Goal: Task Accomplishment & Management: Use online tool/utility

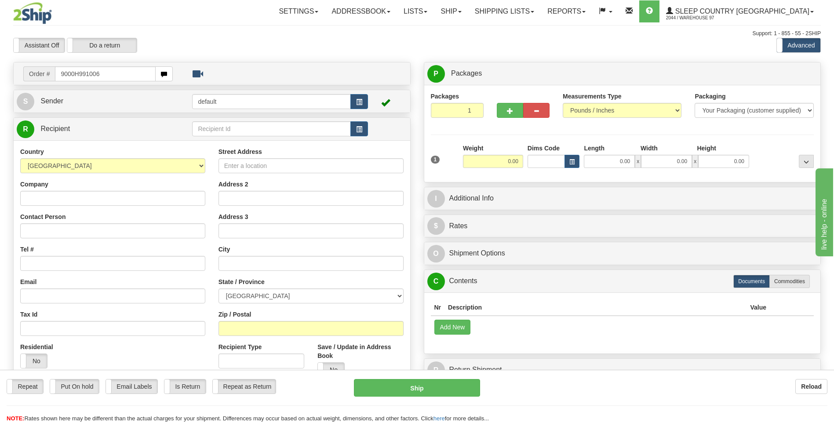
type input "9000H991006"
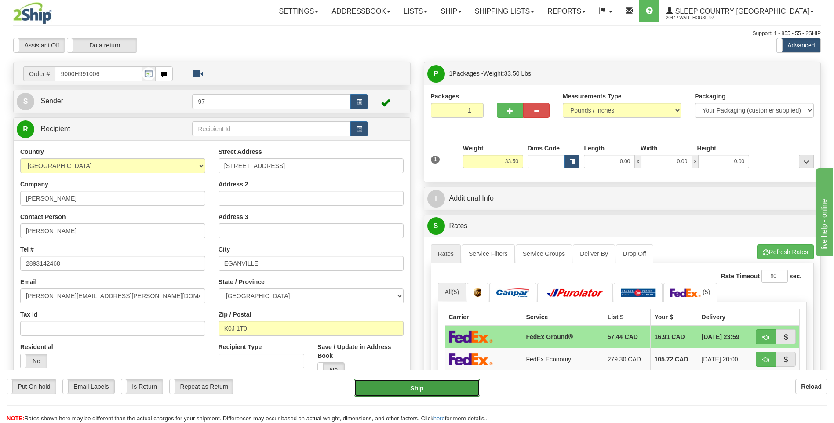
click at [466, 388] on button "Ship" at bounding box center [417, 388] width 126 height 18
type input "92"
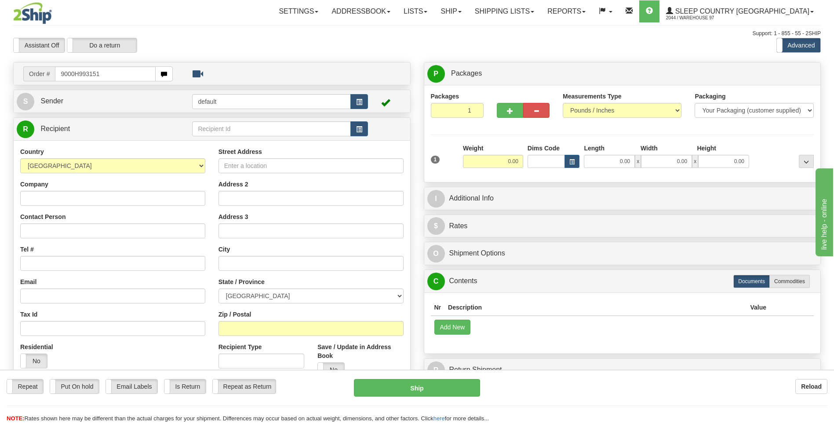
type input "9000H993151"
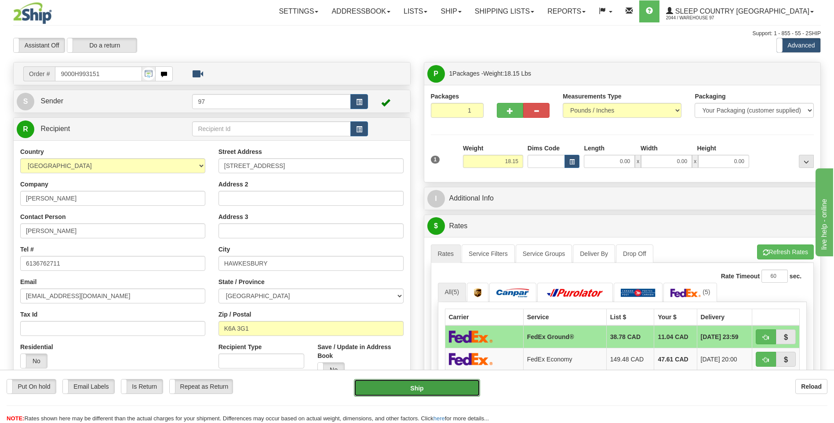
click at [467, 391] on button "Ship" at bounding box center [417, 388] width 126 height 18
type input "92"
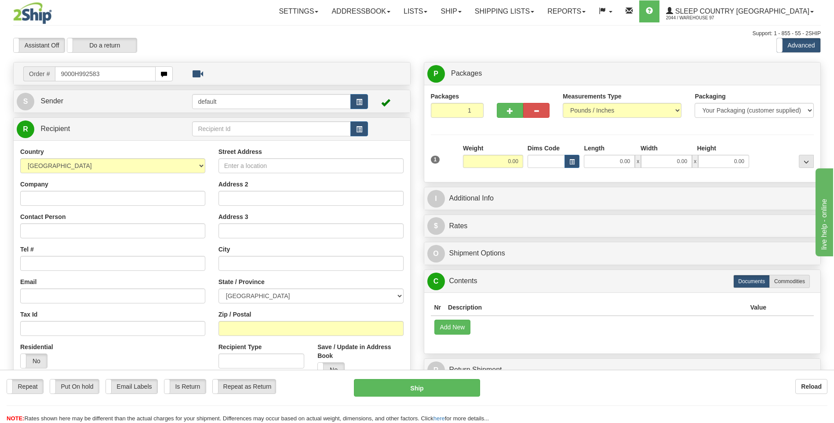
type input "9000H992583"
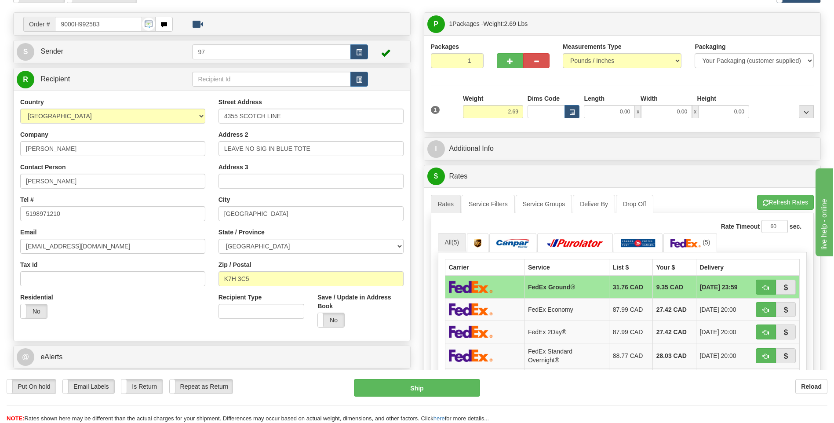
scroll to position [44, 0]
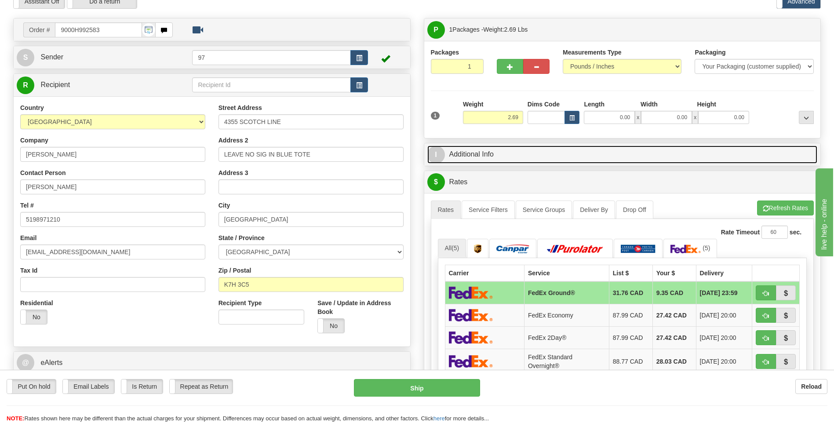
click at [503, 154] on link "I Additional Info" at bounding box center [622, 154] width 390 height 18
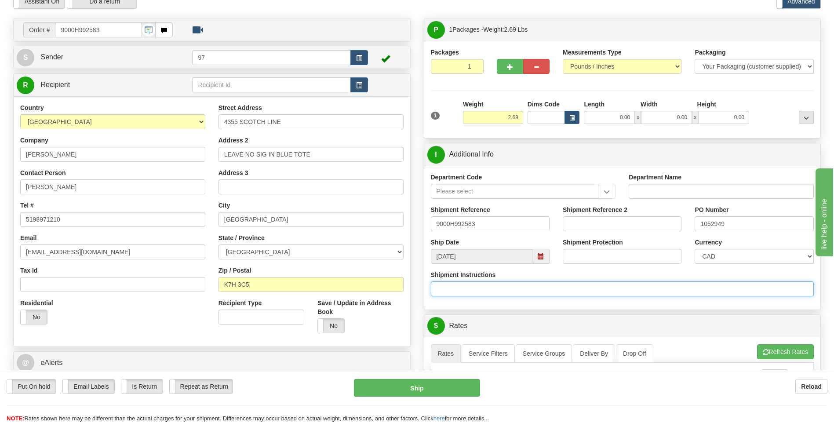
click at [443, 289] on input "Shipment Instructions" at bounding box center [622, 288] width 383 height 15
type input "LEAVE NO SIG IN BLUE TOTE"
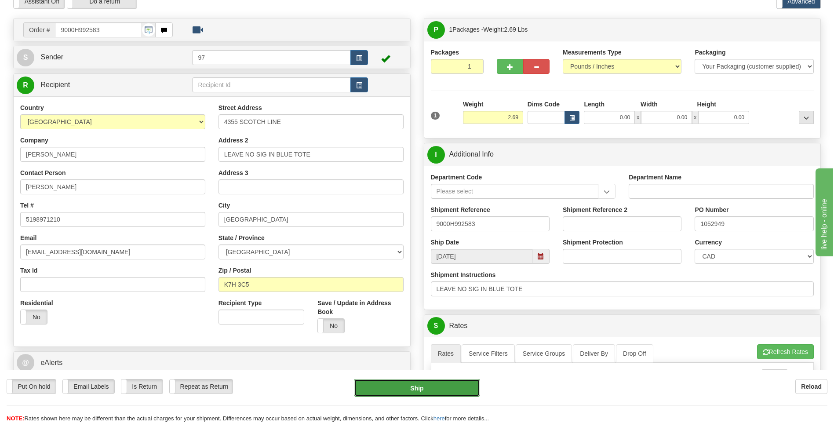
click at [377, 383] on button "Ship" at bounding box center [417, 388] width 126 height 18
type input "92"
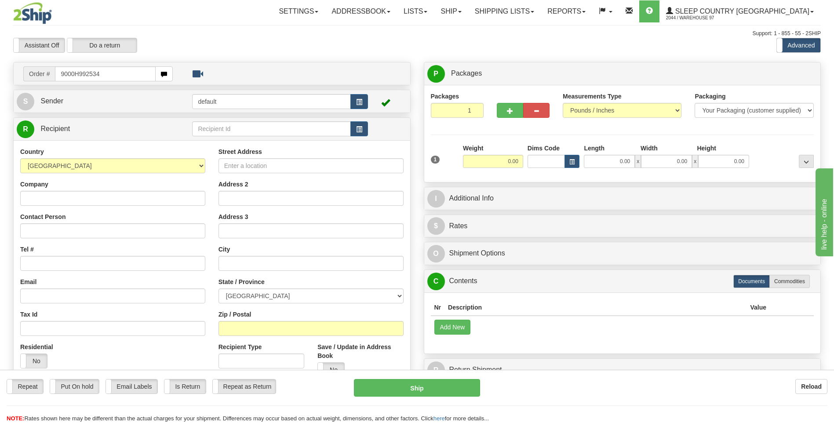
type input "9000H992534"
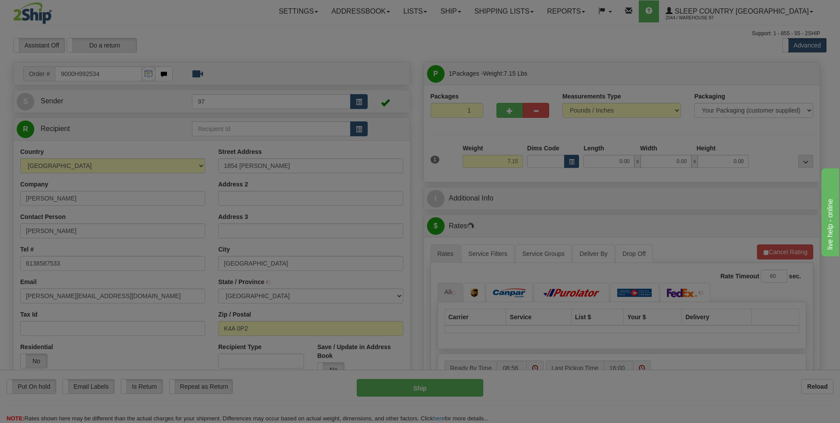
type input "ORLEANS"
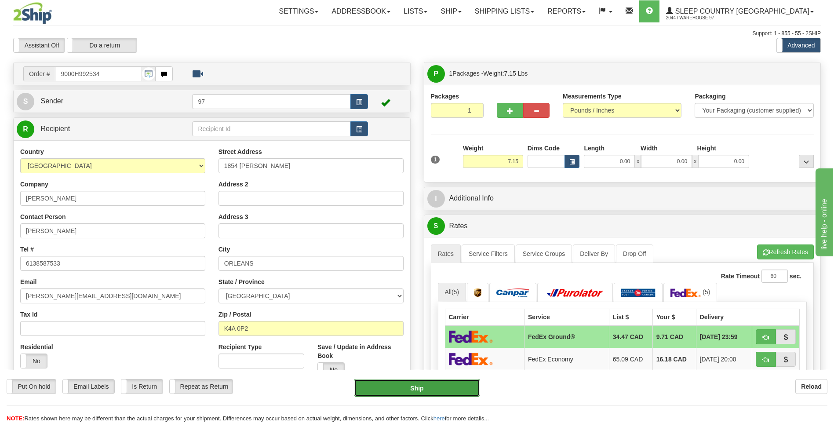
click at [461, 386] on button "Ship" at bounding box center [417, 388] width 126 height 18
type input "92"
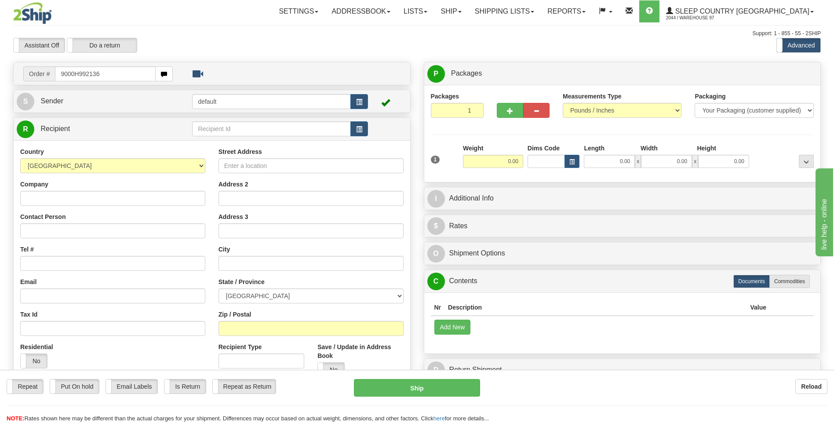
type input "9000H992136"
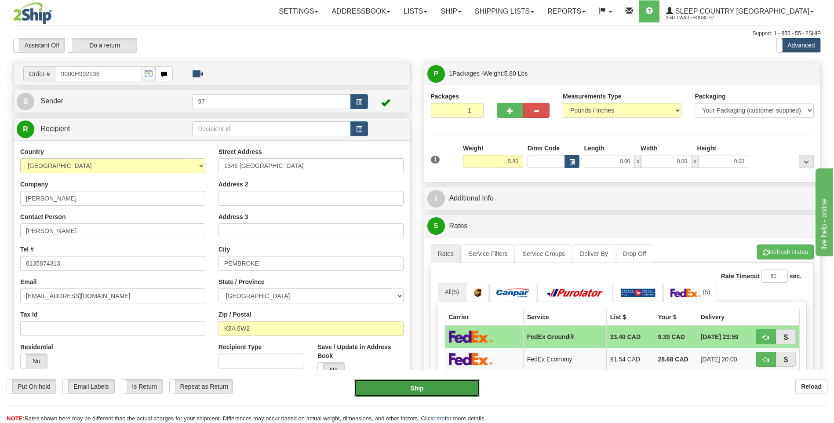
click at [467, 386] on button "Ship" at bounding box center [417, 388] width 126 height 18
type input "92"
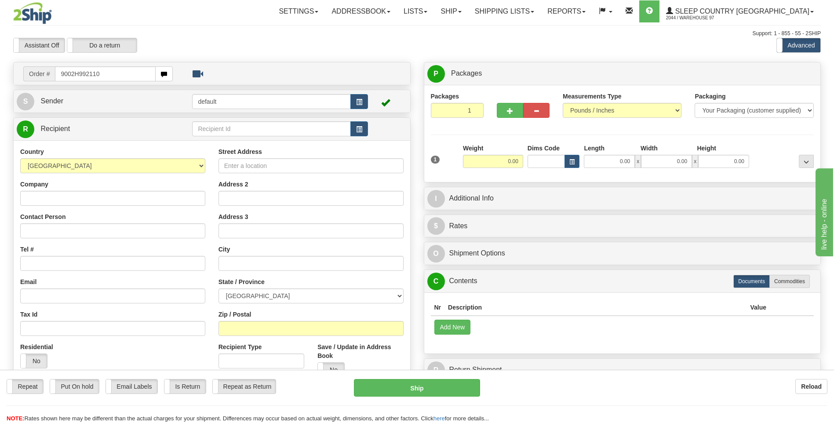
type input "9002H992110"
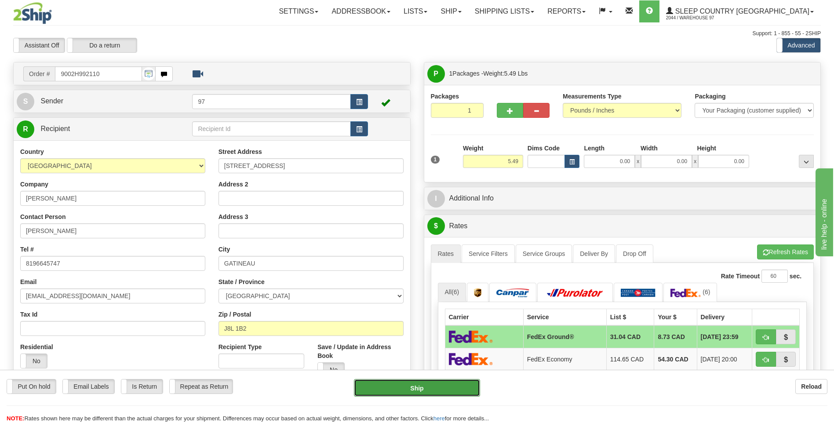
click at [469, 387] on button "Ship" at bounding box center [417, 388] width 126 height 18
type input "92"
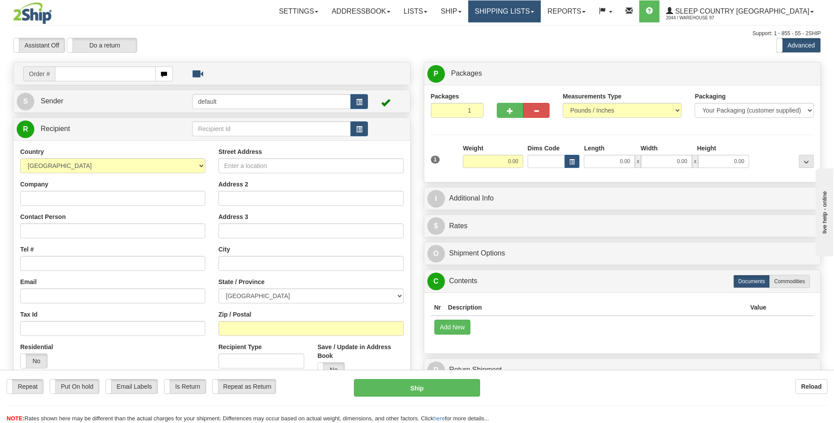
click at [541, 11] on link "Shipping lists" at bounding box center [504, 11] width 73 height 22
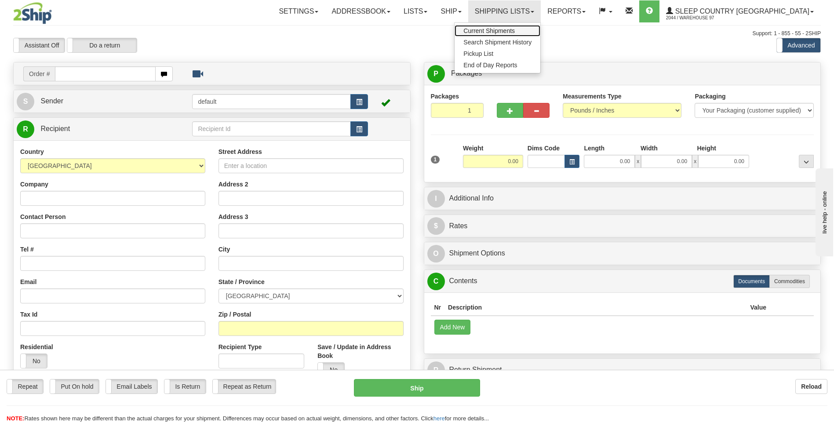
click at [515, 28] on span "Current Shipments" at bounding box center [488, 30] width 51 height 7
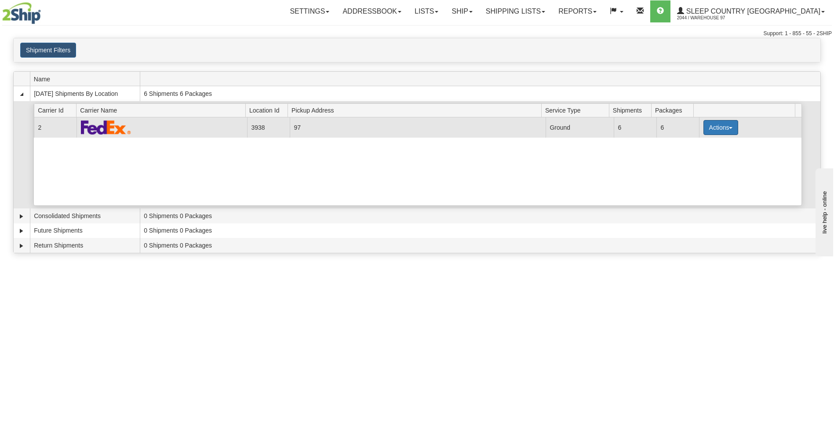
click at [710, 127] on button "Actions" at bounding box center [720, 127] width 35 height 15
click at [689, 153] on span "Close" at bounding box center [686, 155] width 20 height 6
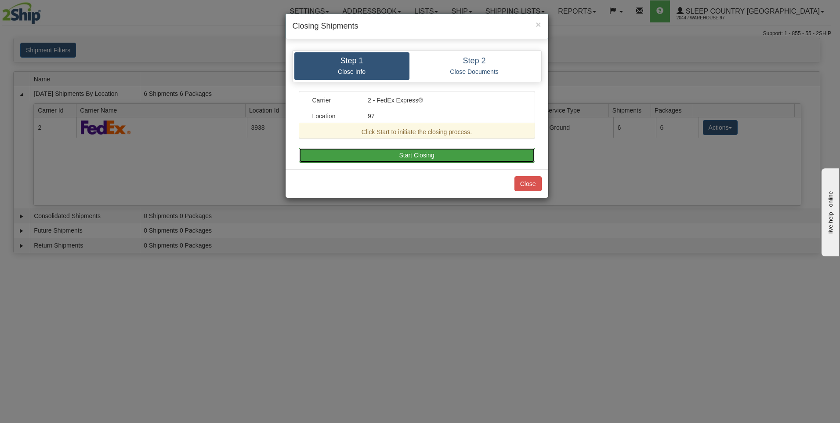
click at [452, 157] on button "Start Closing" at bounding box center [417, 155] width 236 height 15
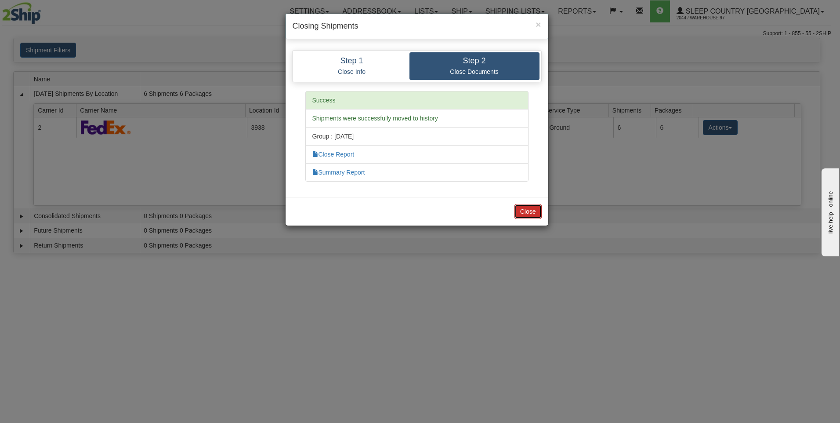
click at [530, 208] on button "Close" at bounding box center [528, 211] width 27 height 15
